Goal: Transaction & Acquisition: Purchase product/service

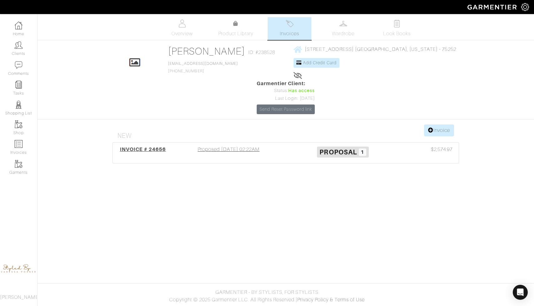
click at [289, 146] on div "Proposal 1" at bounding box center [343, 153] width 114 height 14
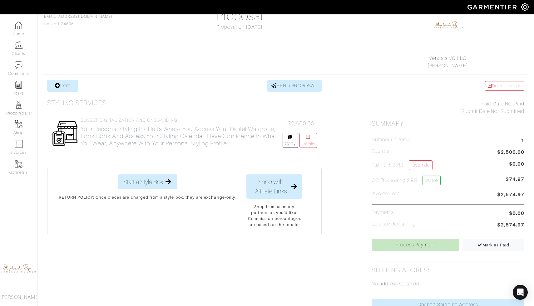
scroll to position [68, 0]
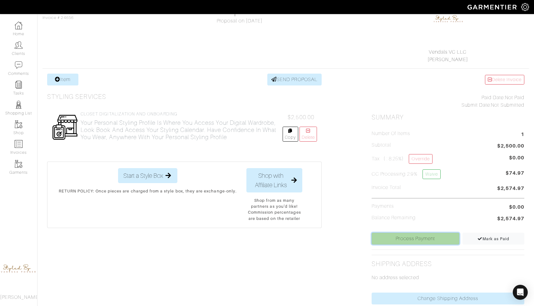
click at [403, 239] on link "Process Payment" at bounding box center [416, 239] width 88 height 12
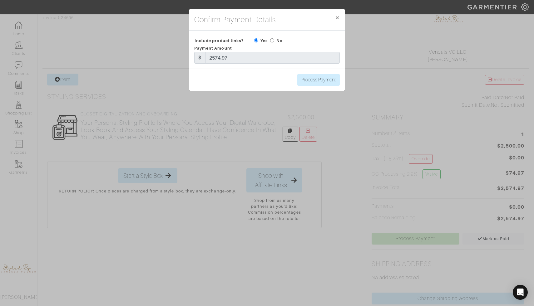
click at [278, 41] on label "No" at bounding box center [279, 41] width 6 height 6
click at [273, 41] on input "radio" at bounding box center [272, 40] width 4 height 4
radio input "true"
click at [306, 82] on input "Process Payment" at bounding box center [318, 80] width 42 height 12
type input "Process Payment"
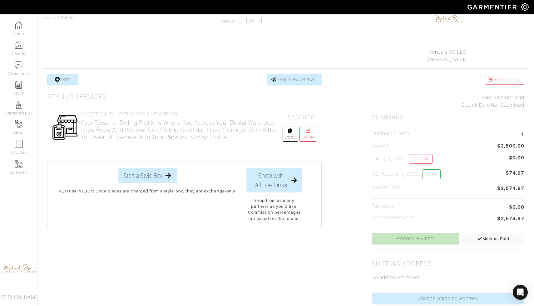
scroll to position [0, 0]
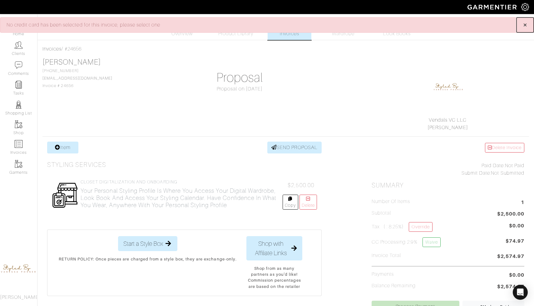
click at [522, 25] on button "×" at bounding box center [525, 24] width 17 height 15
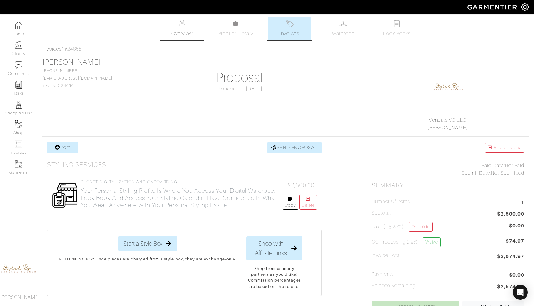
click at [178, 24] on link "Overview" at bounding box center [182, 28] width 44 height 23
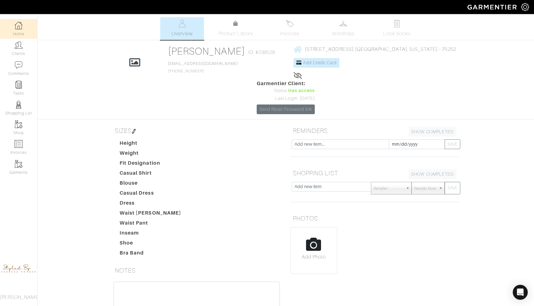
click at [27, 32] on link "Home" at bounding box center [18, 29] width 37 height 20
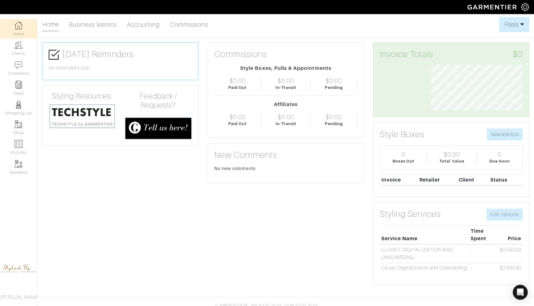
scroll to position [46, 101]
